Goal: Navigation & Orientation: Understand site structure

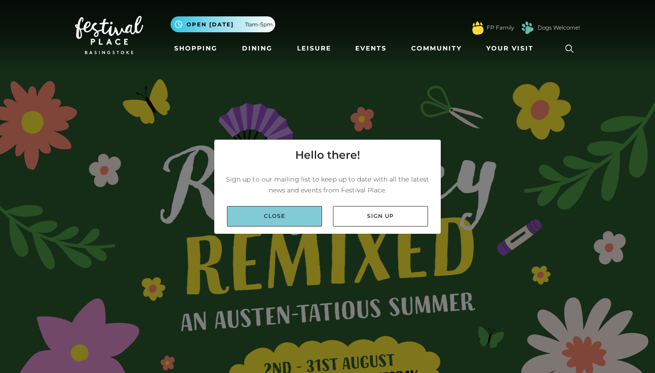
click at [279, 218] on link "Close" at bounding box center [274, 216] width 95 height 20
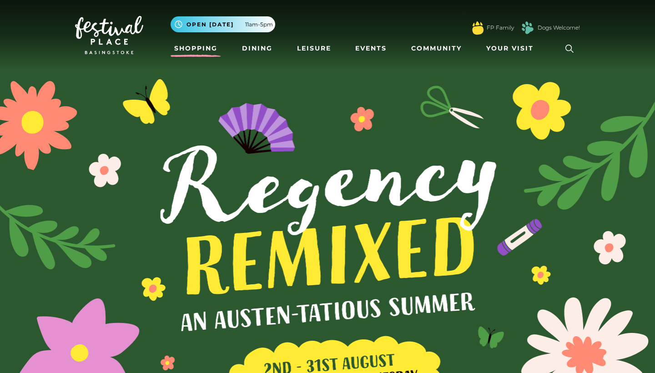
click at [197, 48] on link "Shopping" at bounding box center [196, 48] width 51 height 17
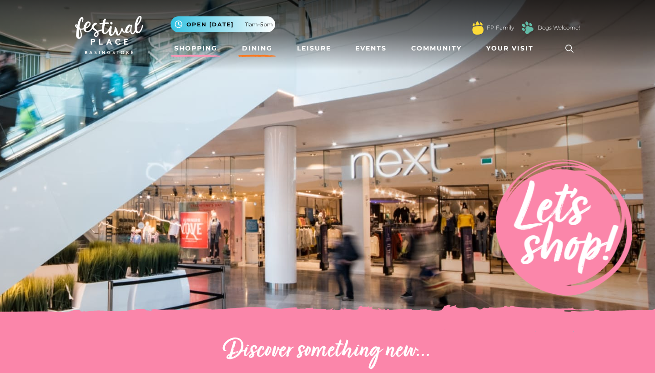
click at [259, 47] on link "Dining" at bounding box center [257, 48] width 38 height 17
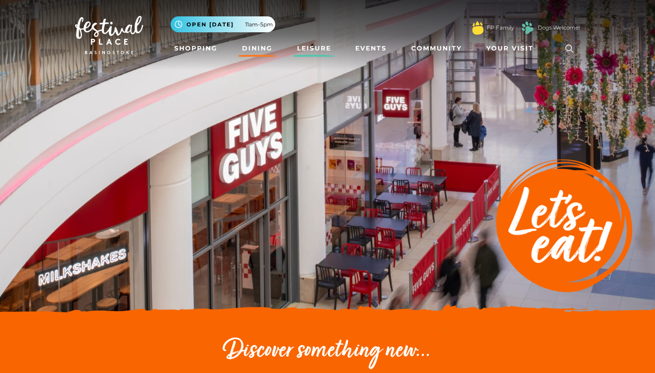
click at [317, 46] on link "Leisure" at bounding box center [314, 48] width 41 height 17
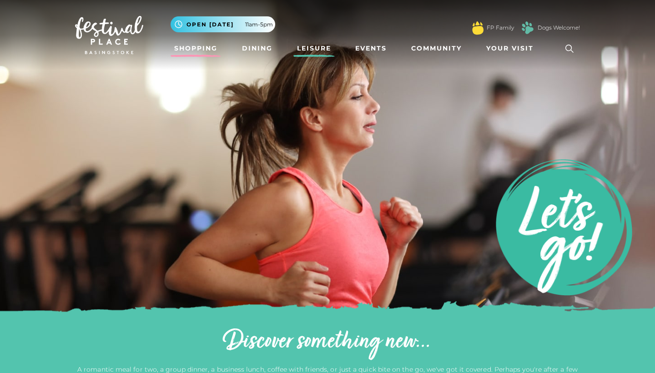
click at [204, 46] on link "Shopping" at bounding box center [196, 48] width 51 height 17
